Goal: Find specific page/section: Find specific page/section

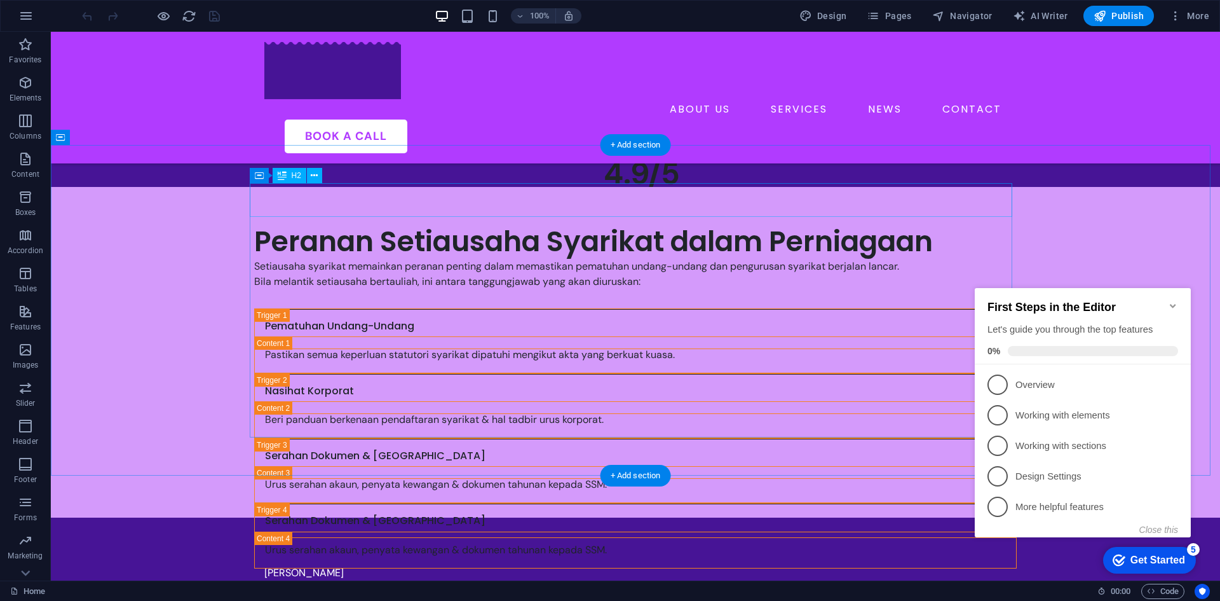
scroll to position [826, 0]
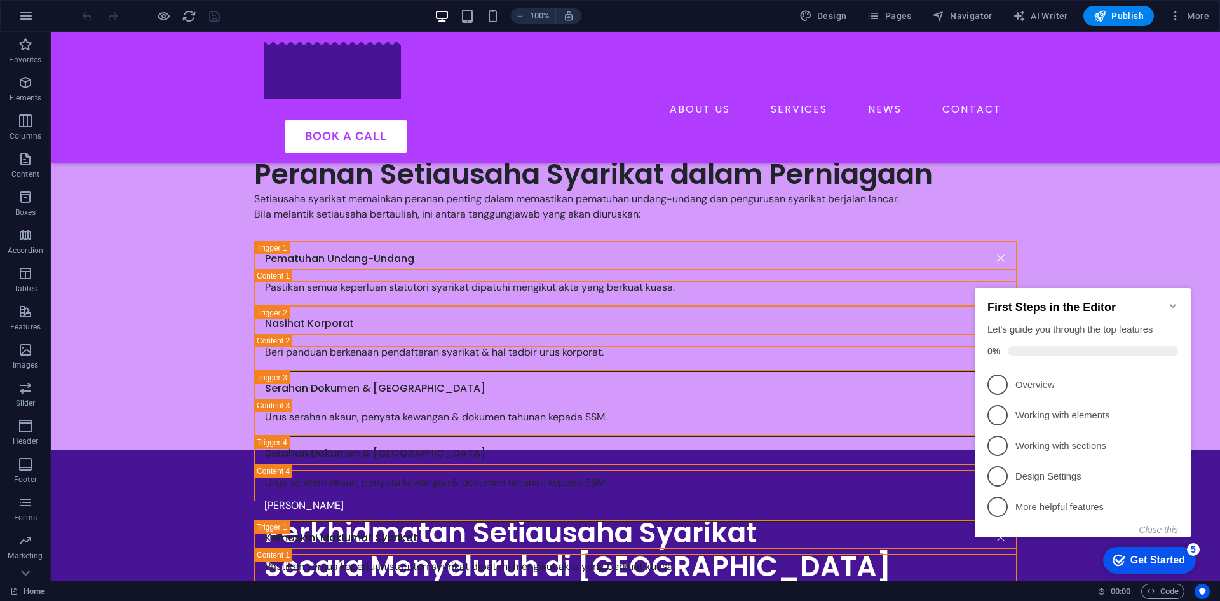
click at [1170, 301] on icon "Minimize checklist" at bounding box center [1173, 306] width 10 height 10
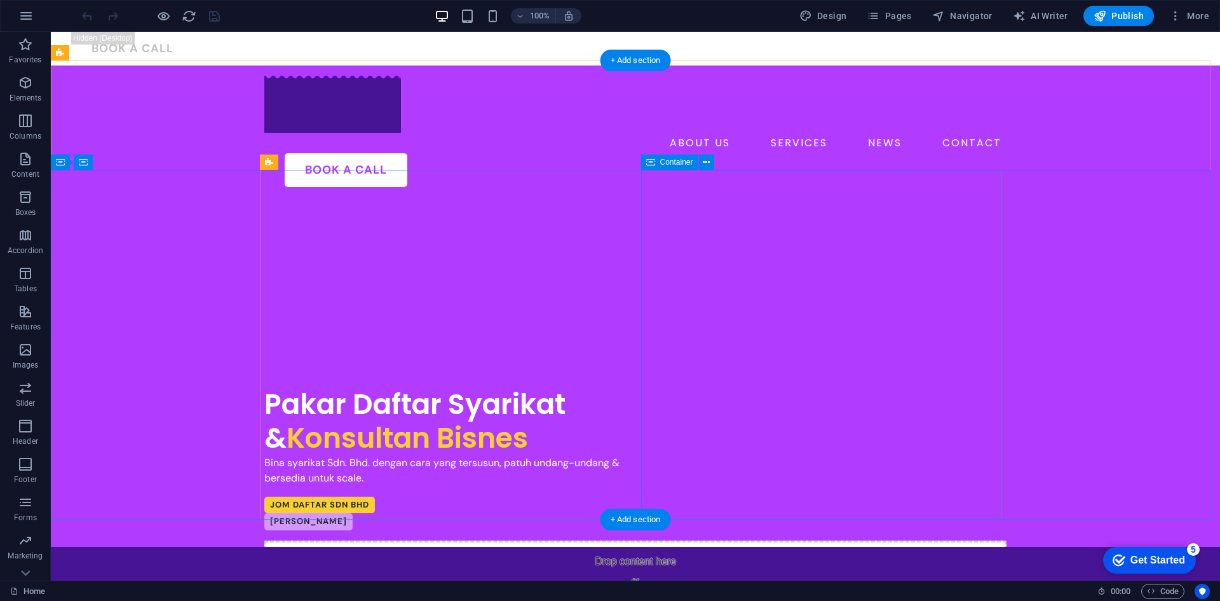
scroll to position [381, 0]
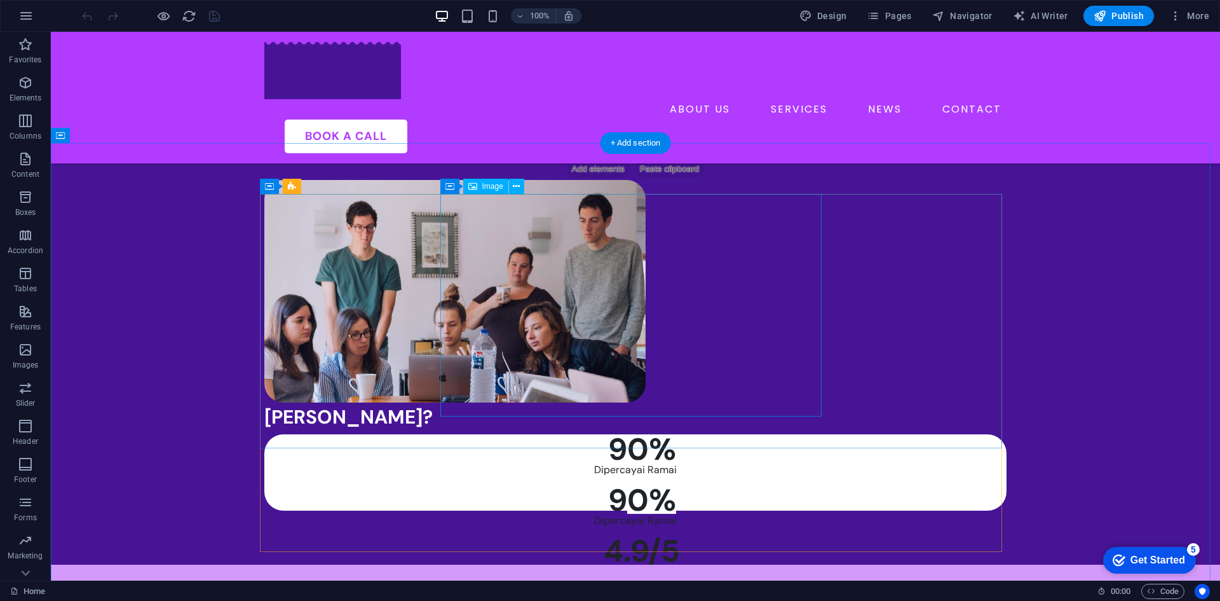
click at [646, 327] on figure at bounding box center [454, 291] width 381 height 222
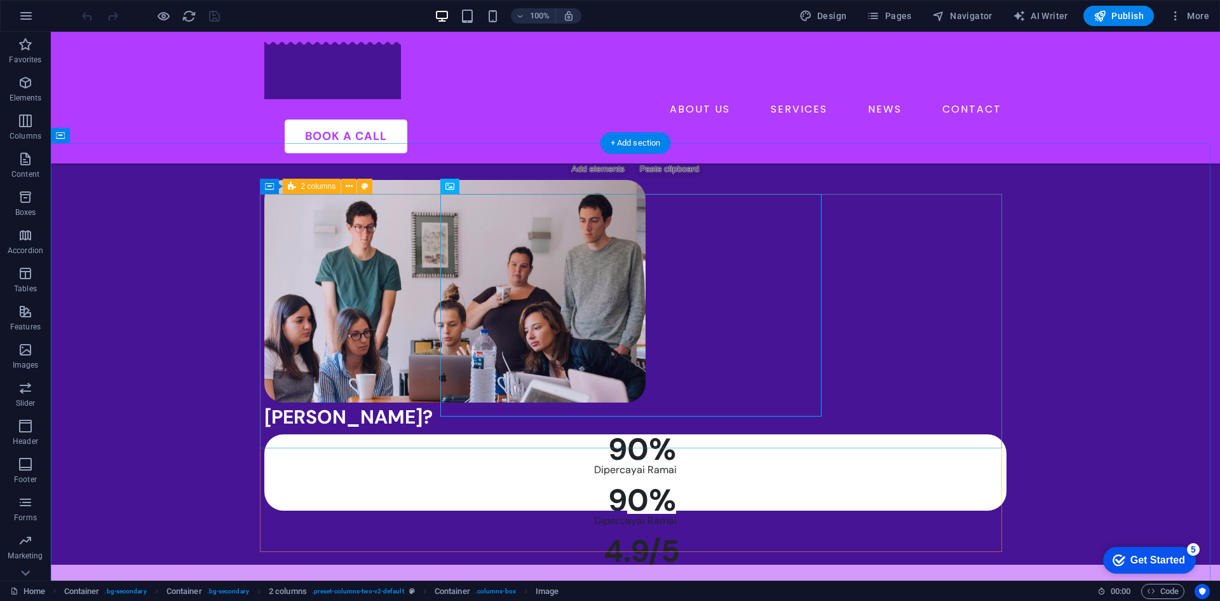
click at [853, 273] on div "[PERSON_NAME]? Kenapa [PERSON_NAME] Sebagai Setiausaha Syarikat Anda ? Kami men…" at bounding box center [635, 359] width 742 height 358
select select "px"
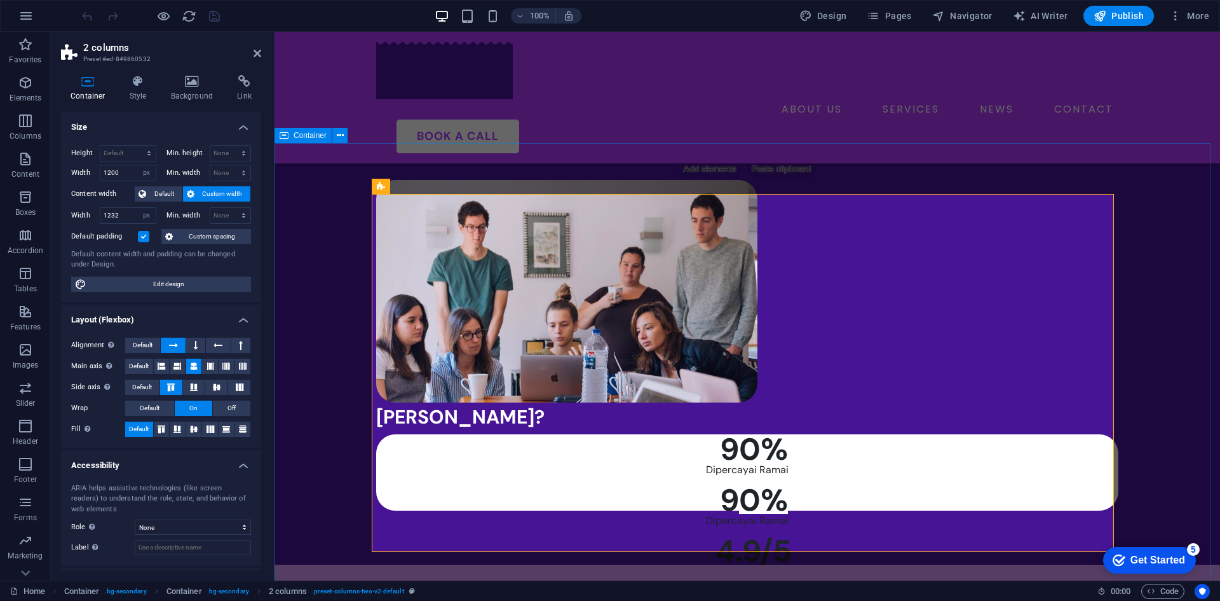
click at [323, 250] on div "[PERSON_NAME]? Kenapa [PERSON_NAME] Sebagai Setiausaha Syarikat Anda ? Kami men…" at bounding box center [748, 396] width 946 height 534
select select "px"
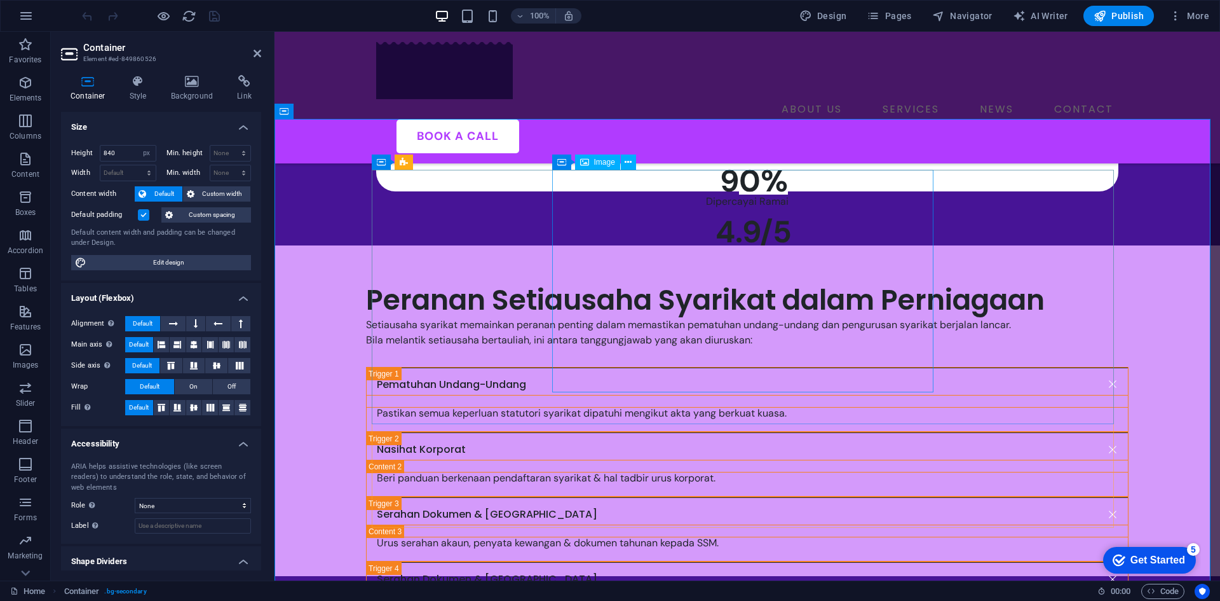
scroll to position [763, 0]
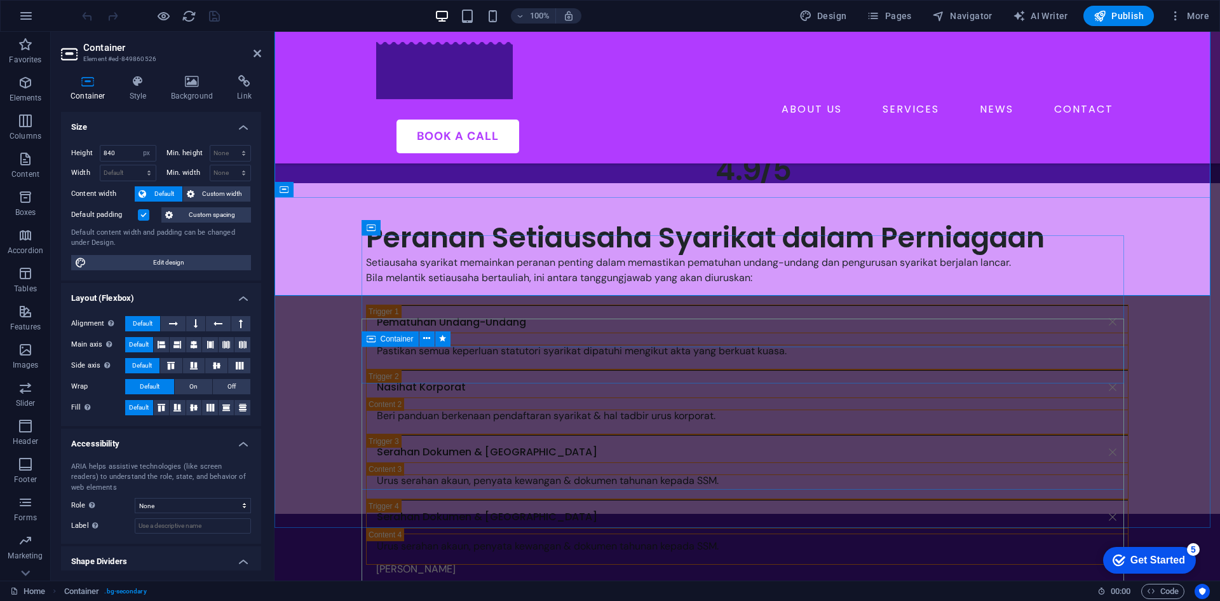
click at [379, 355] on div "Pastikan semua keperluan statutori syarikat dipatuhi mengikut akta yang berkuat…" at bounding box center [747, 350] width 763 height 37
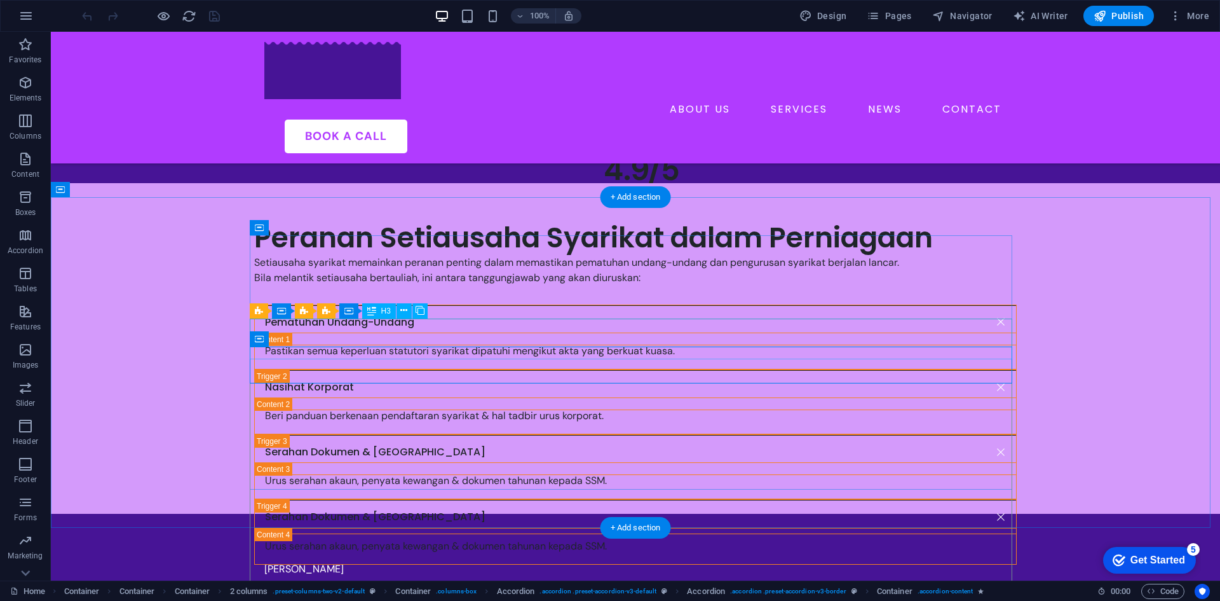
click at [1005, 331] on div "Pematuhan Undang-Undang" at bounding box center [635, 324] width 763 height 41
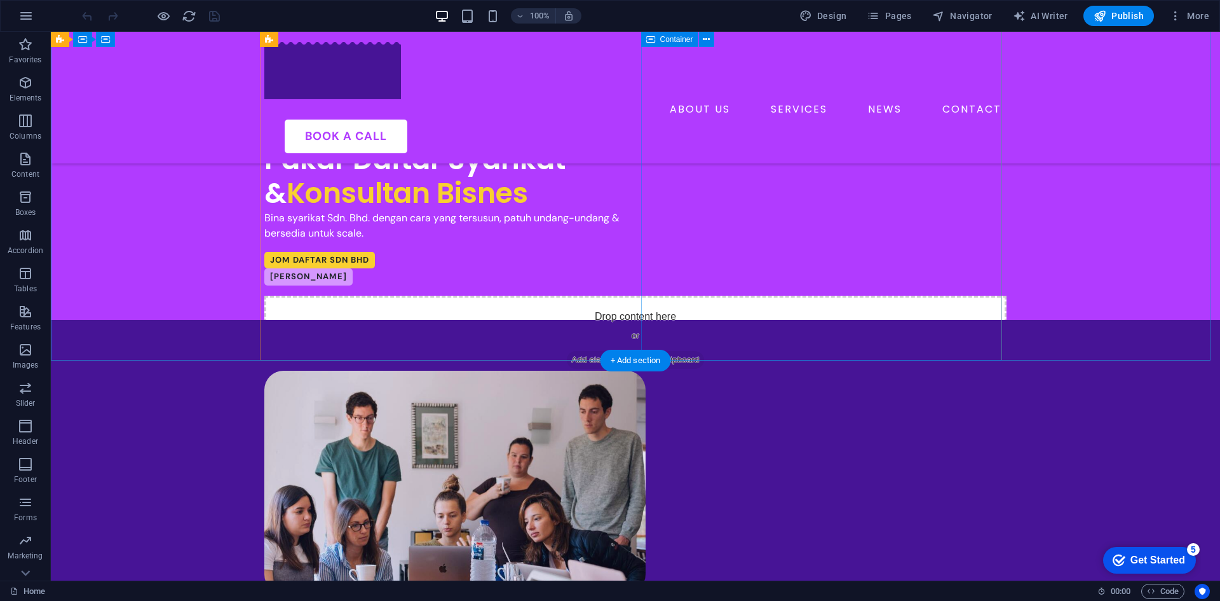
scroll to position [0, 0]
